Goal: Find specific page/section: Find specific page/section

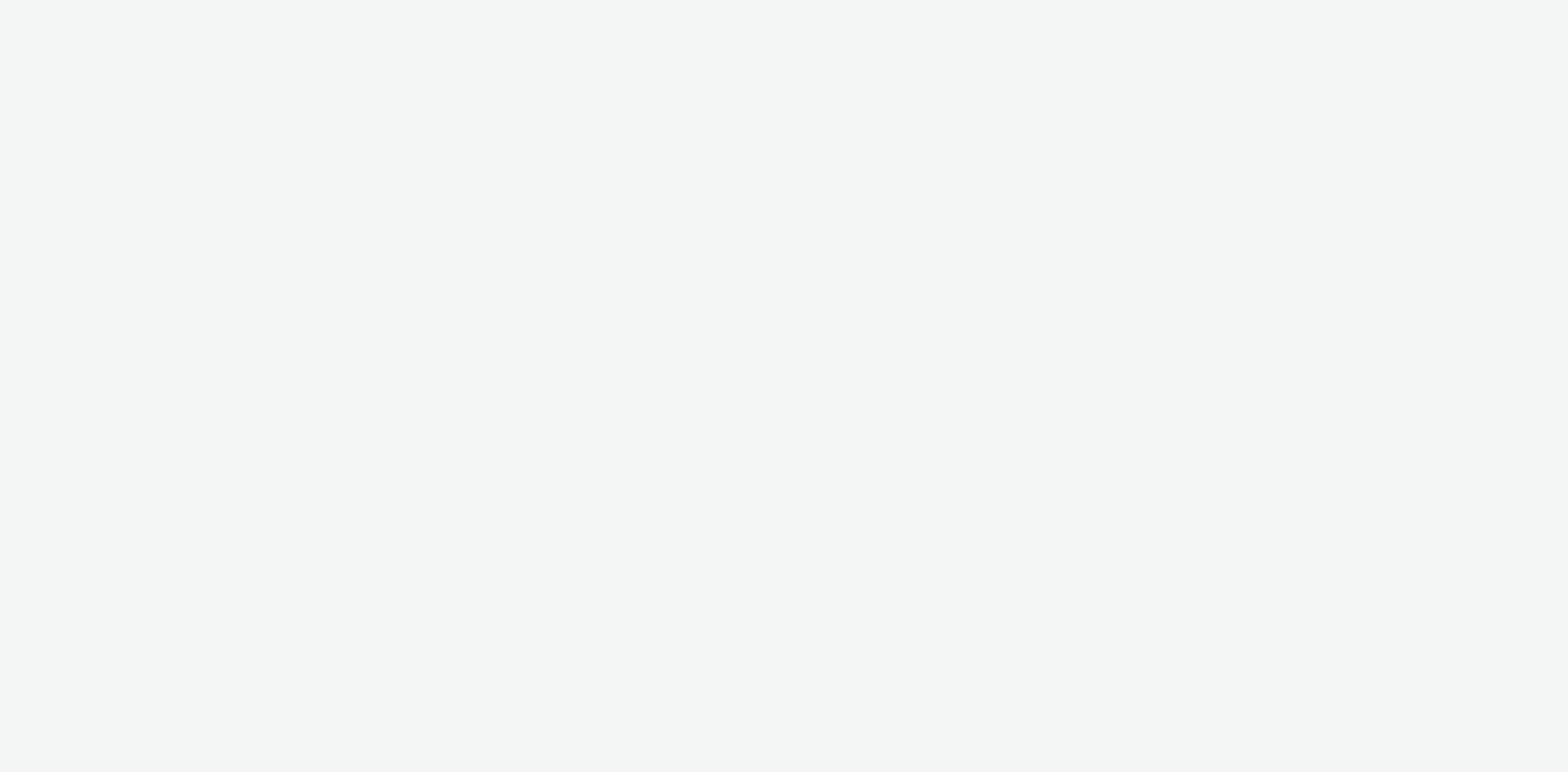
select select "a481bd8c-4acc-4c4f-8598-4e6659adaf07"
select select "f4db3760-27fe-4d14-9c44-df0c95b595a4"
select select "a481bd8c-4acc-4c4f-8598-4e6659adaf07"
select select "f4db3760-27fe-4d14-9c44-df0c95b595a4"
select select "a481bd8c-4acc-4c4f-8598-4e6659adaf07"
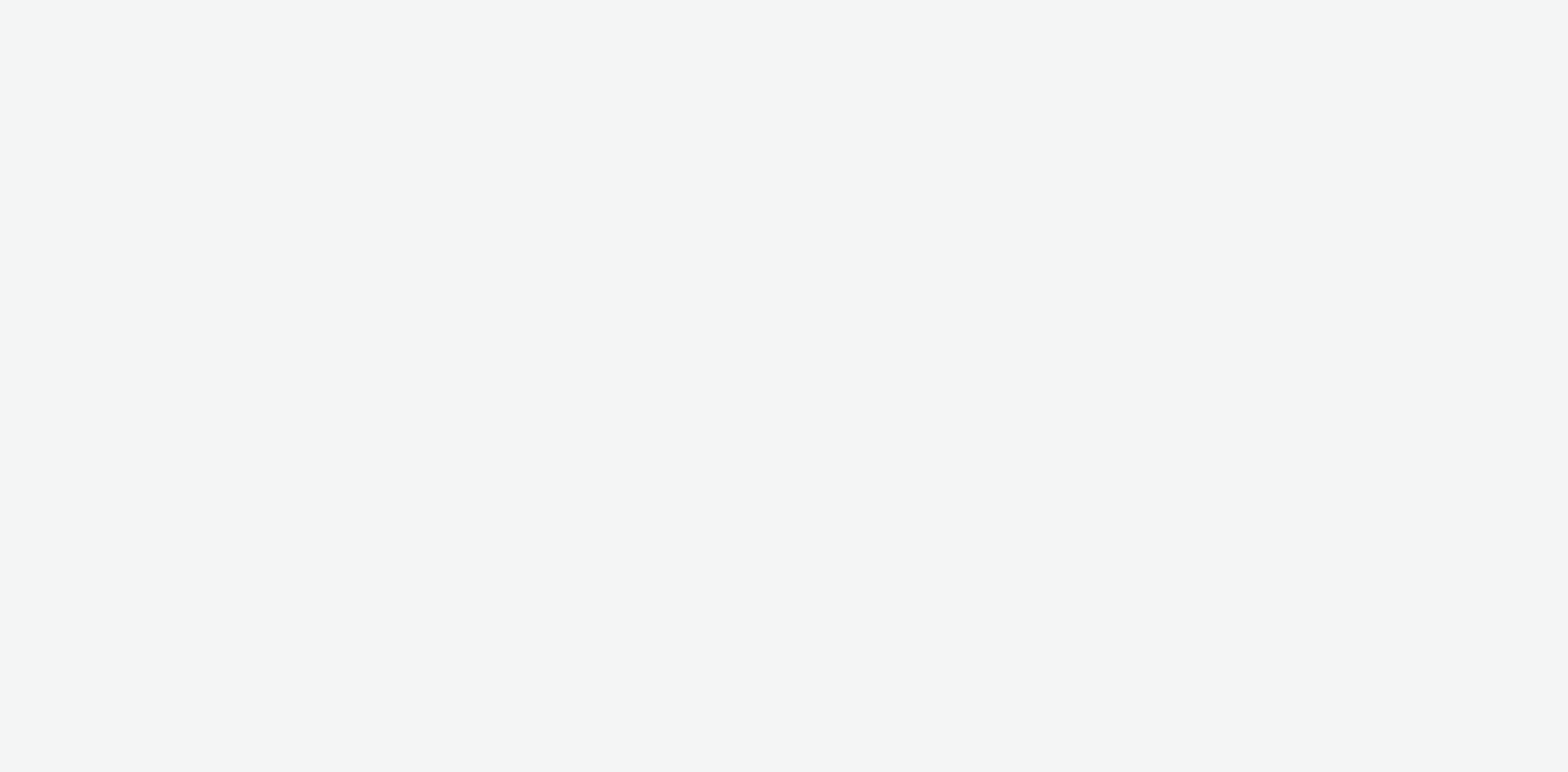
select select "f4db3760-27fe-4d14-9c44-df0c95b595a4"
select select "a481bd8c-4acc-4c4f-8598-4e6659adaf07"
select select "f4db3760-27fe-4d14-9c44-df0c95b595a4"
